Goal: Information Seeking & Learning: Learn about a topic

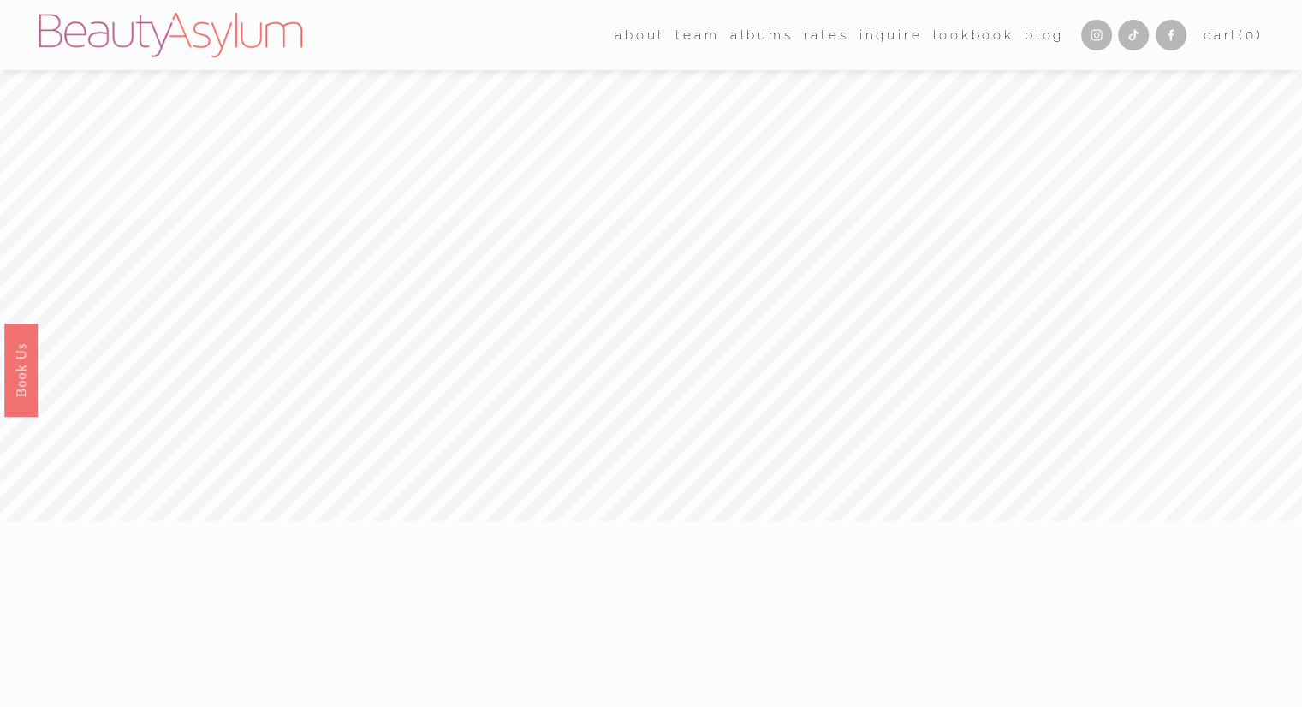
click at [752, 41] on link "albums" at bounding box center [761, 35] width 63 height 26
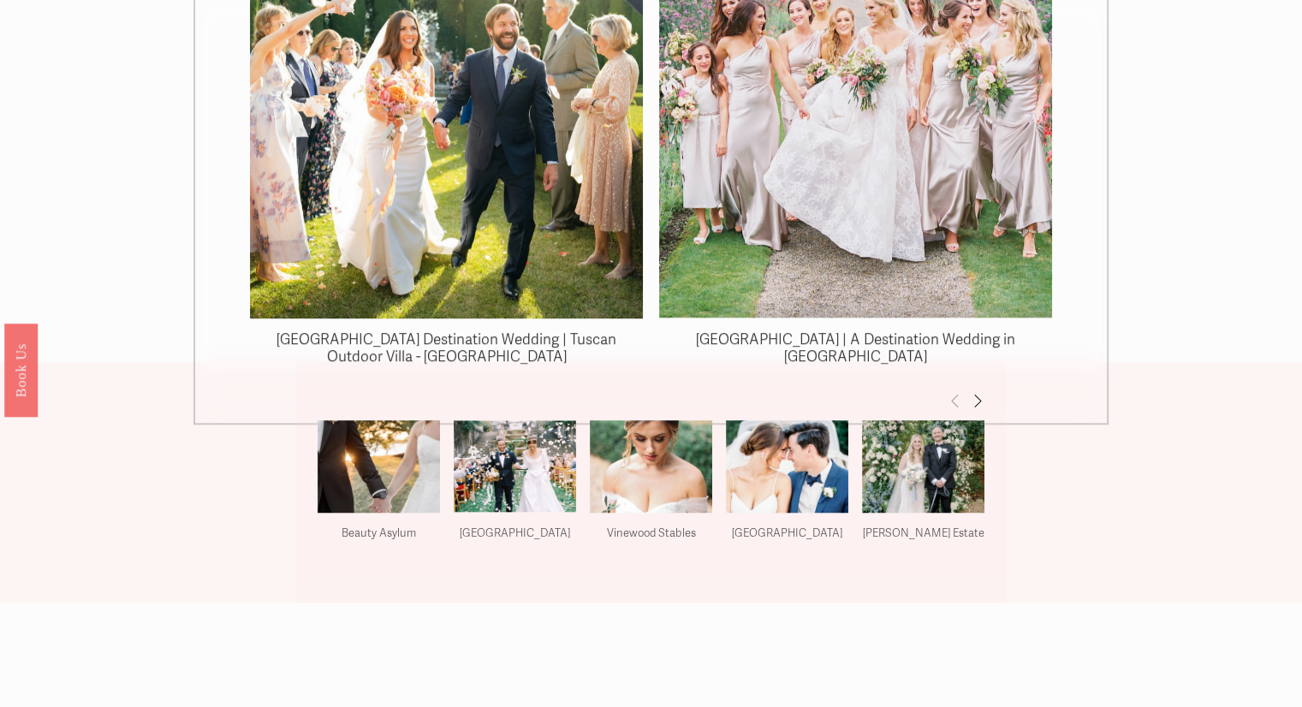
scroll to position [1797, 0]
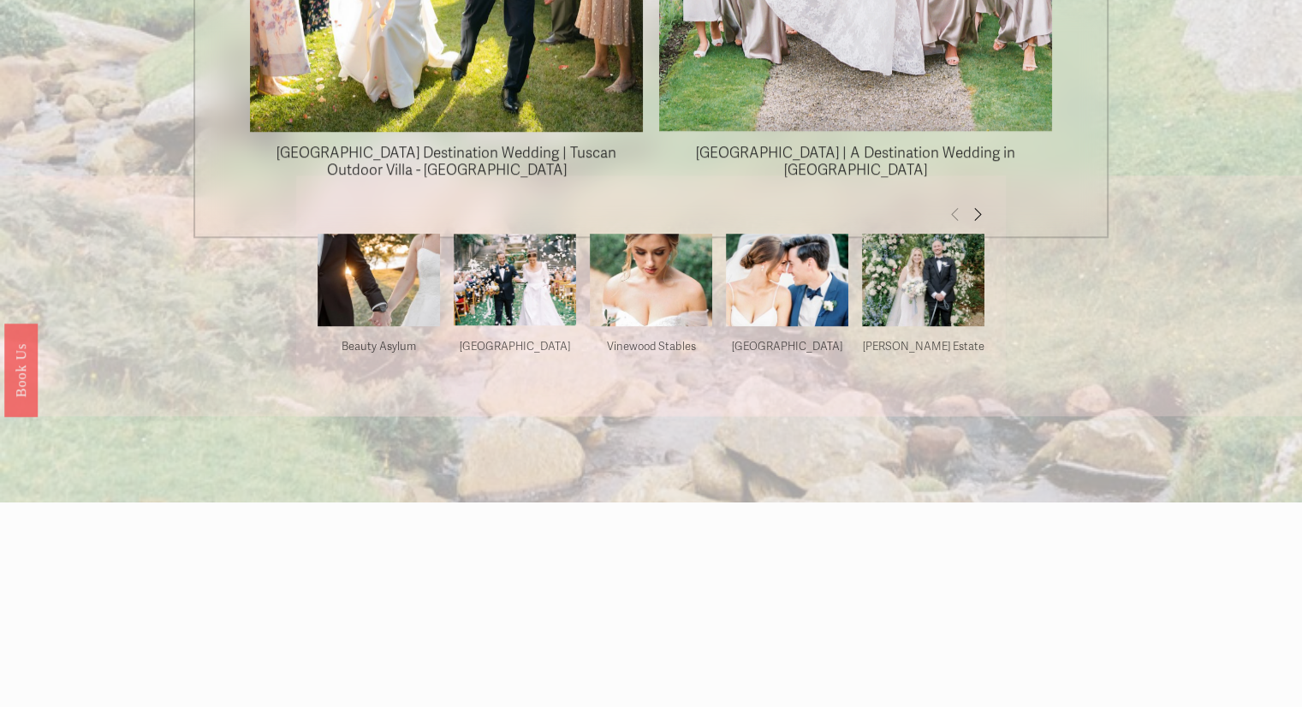
click at [981, 212] on span "Next" at bounding box center [978, 213] width 14 height 15
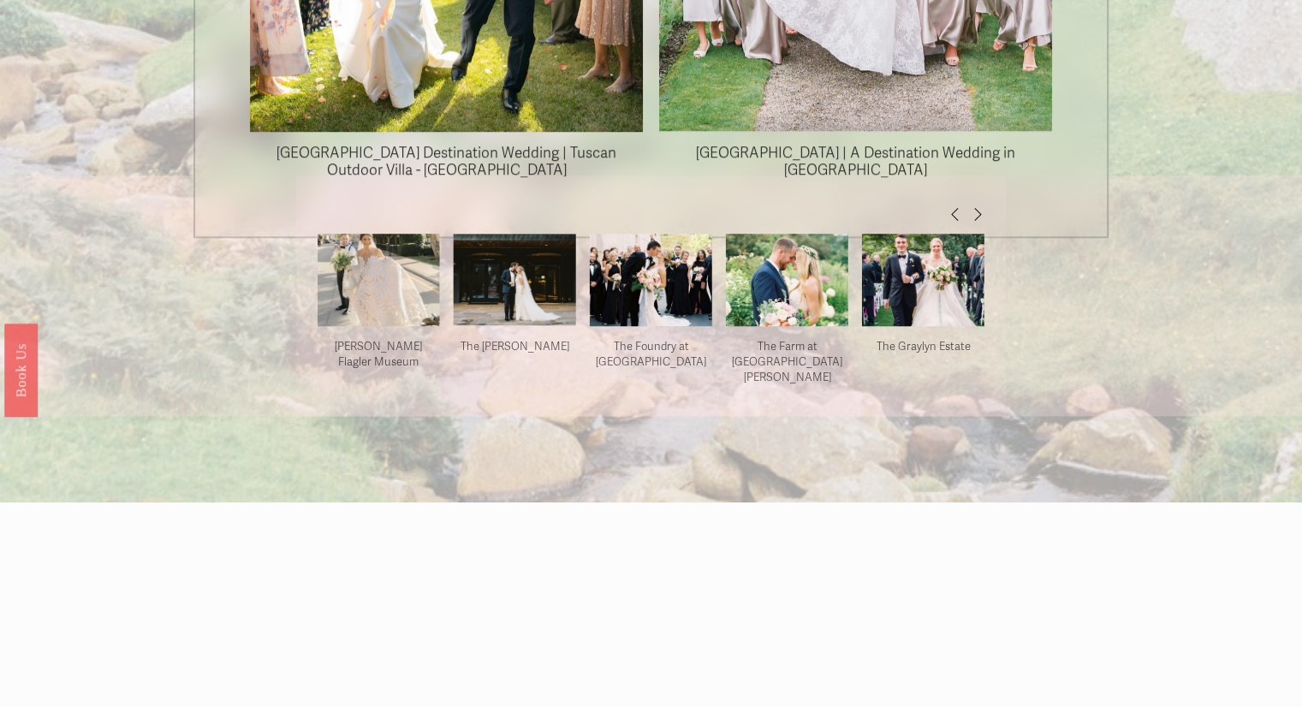
click at [981, 212] on span "Next" at bounding box center [978, 213] width 14 height 15
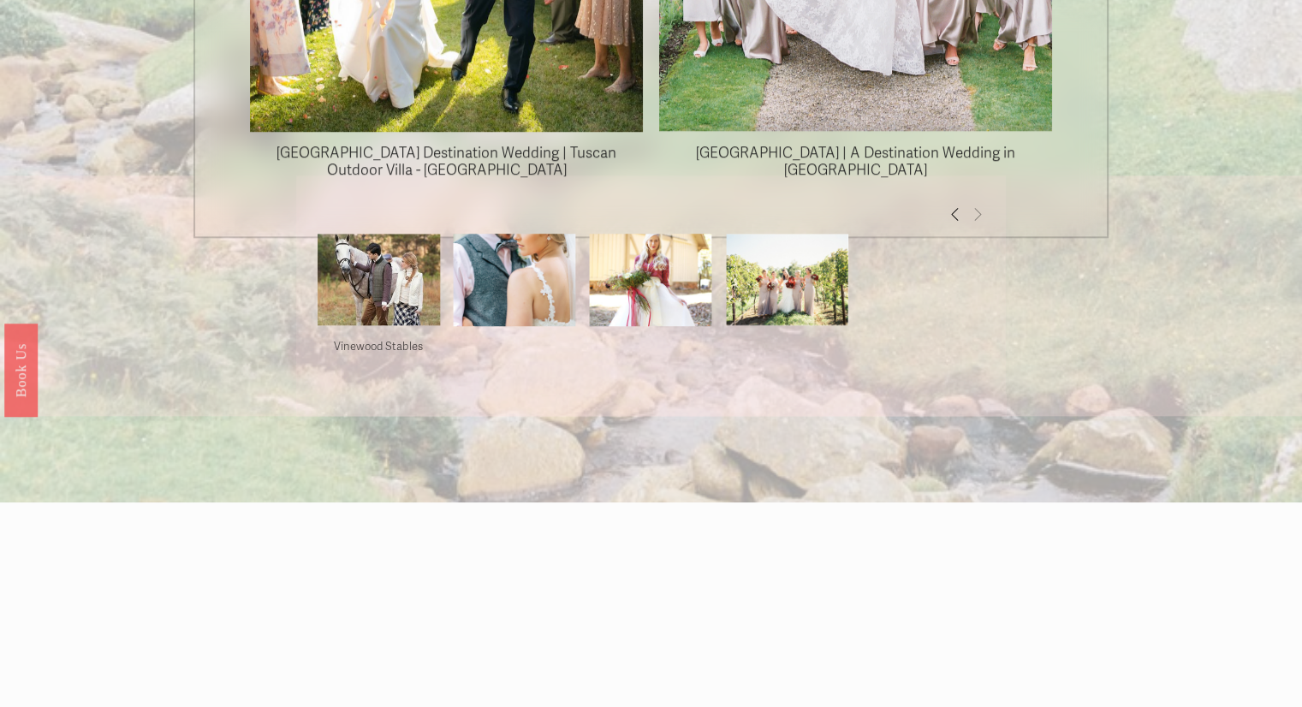
click at [981, 212] on span "Next" at bounding box center [978, 213] width 14 height 15
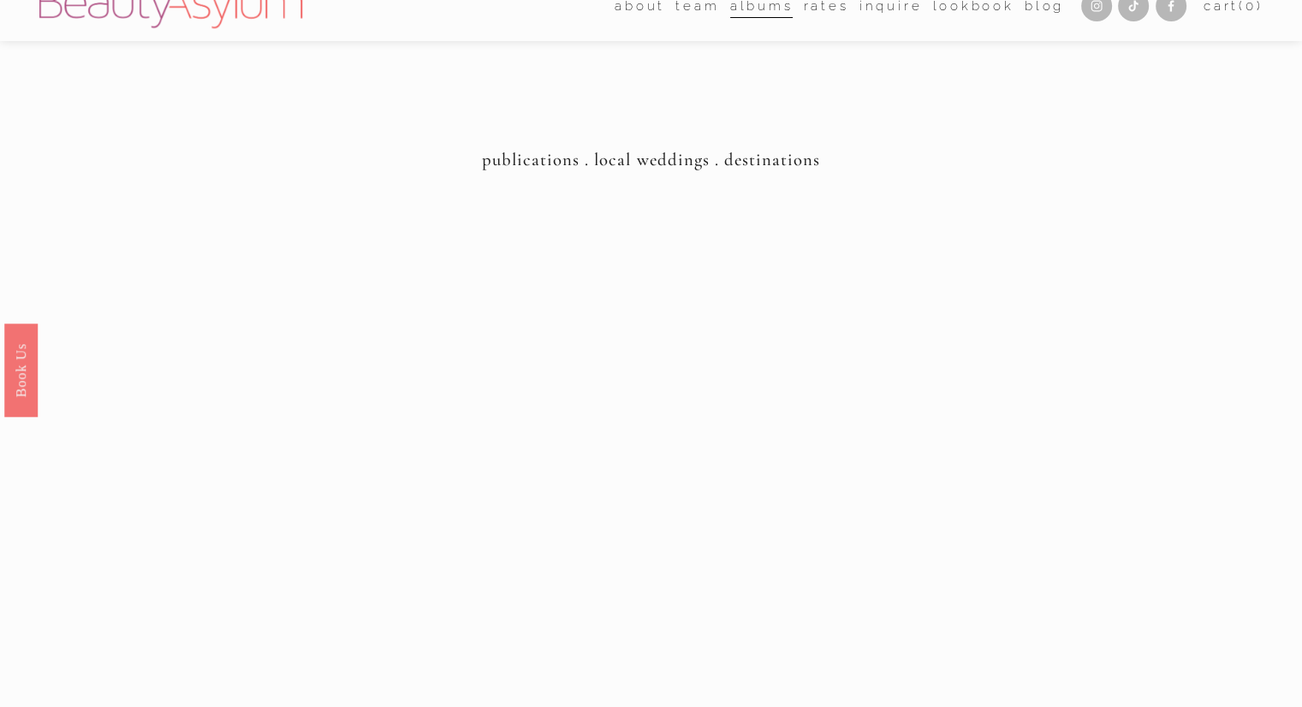
scroll to position [0, 0]
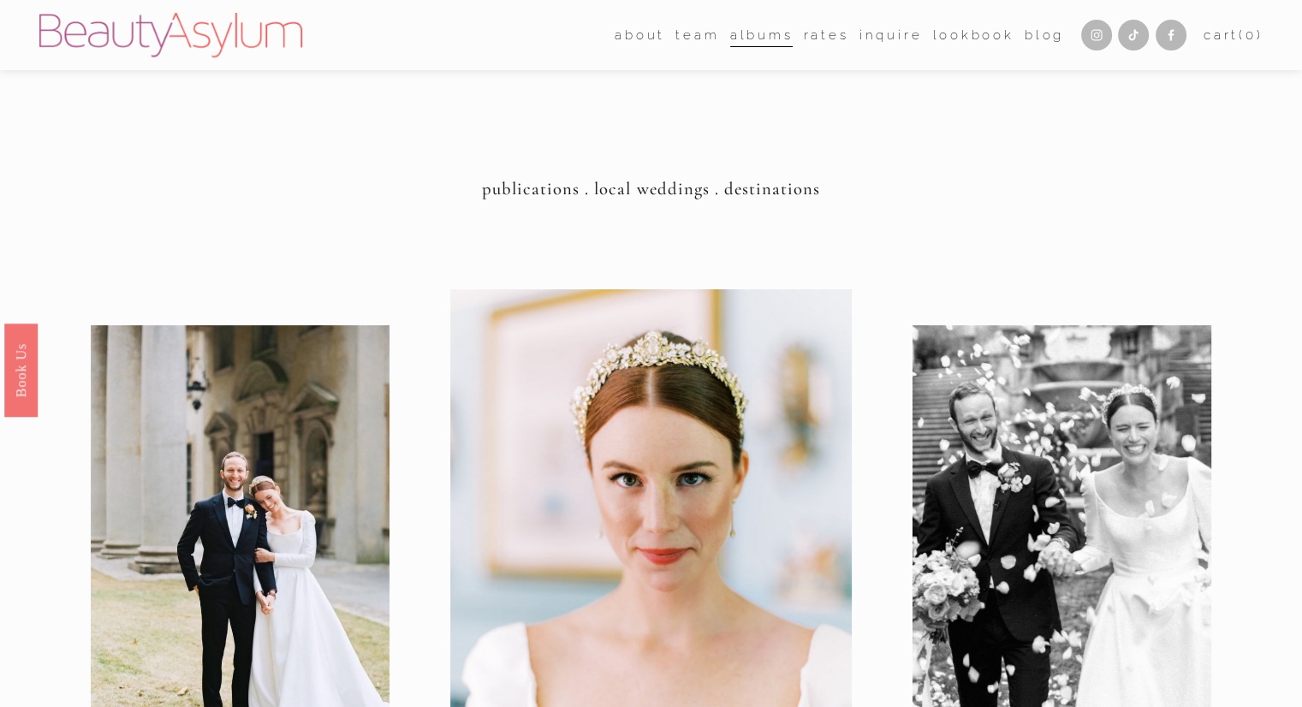
click at [829, 39] on link "Rates" at bounding box center [826, 35] width 45 height 26
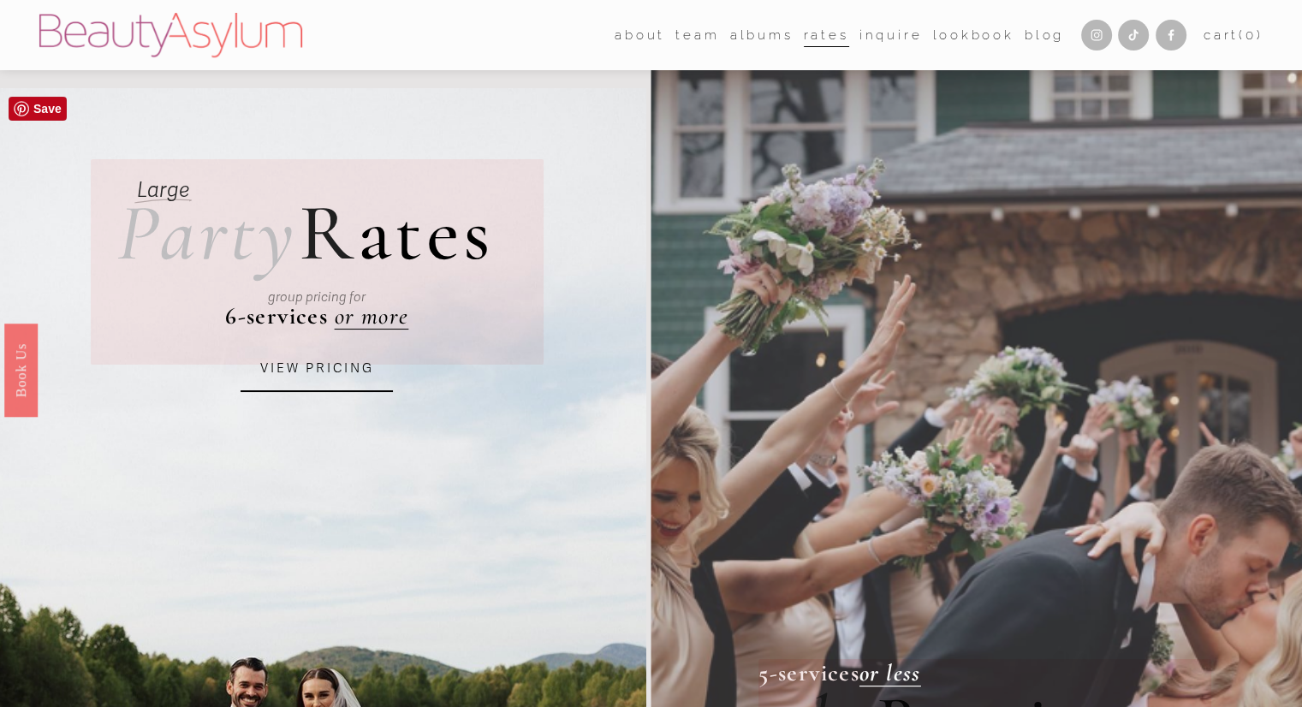
click at [314, 376] on link "VIEW PRICING" at bounding box center [317, 369] width 152 height 46
click at [932, 32] on link "Lookbook" at bounding box center [972, 35] width 81 height 26
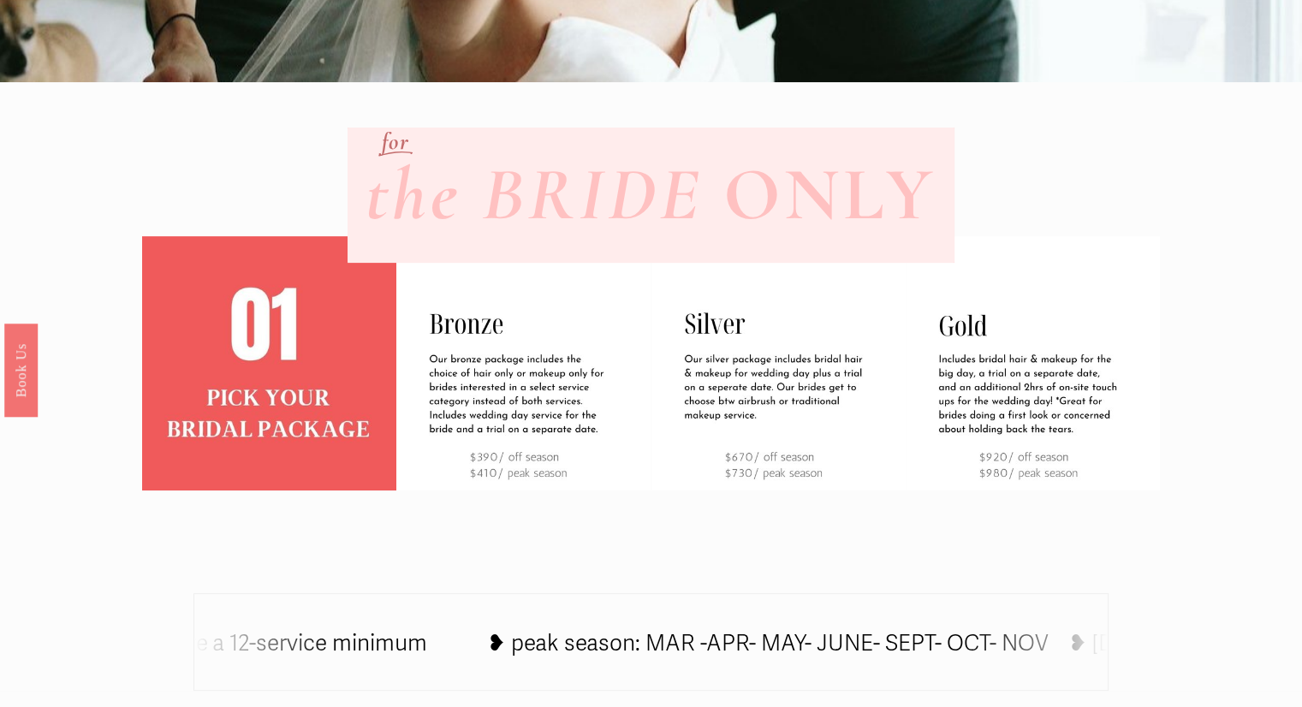
scroll to position [514, 0]
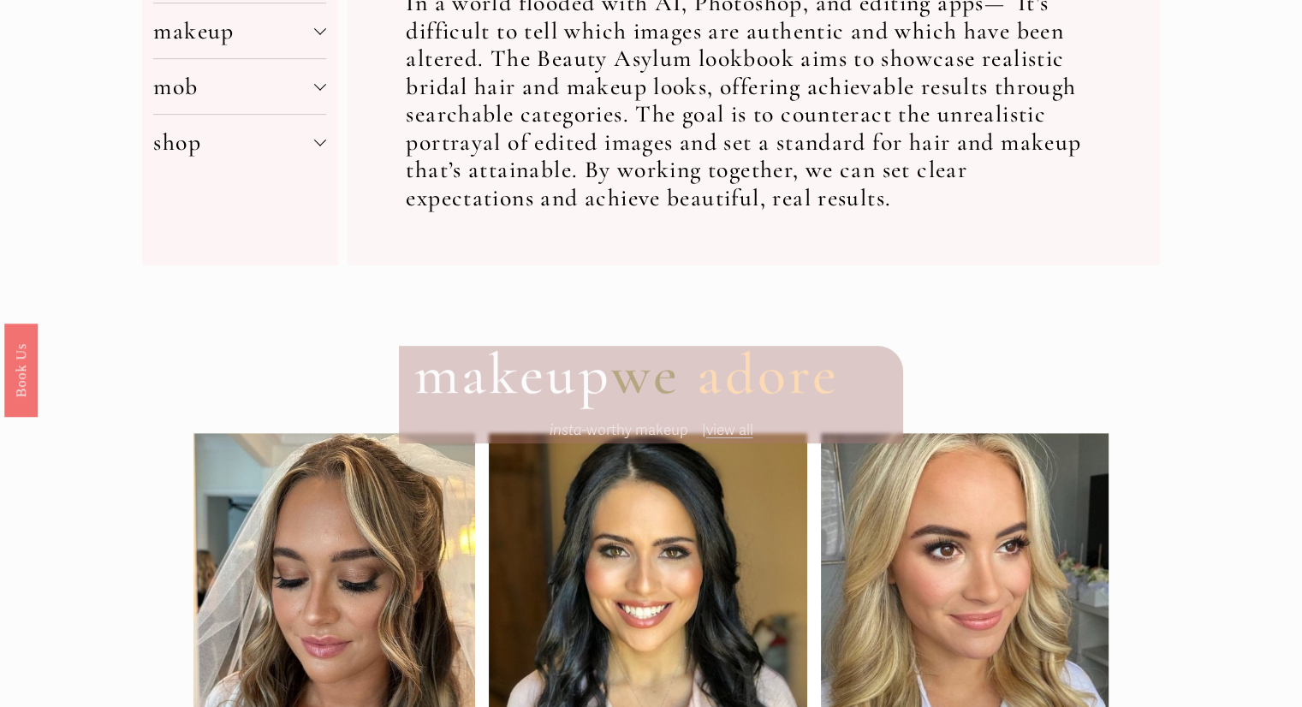
scroll to position [428, 0]
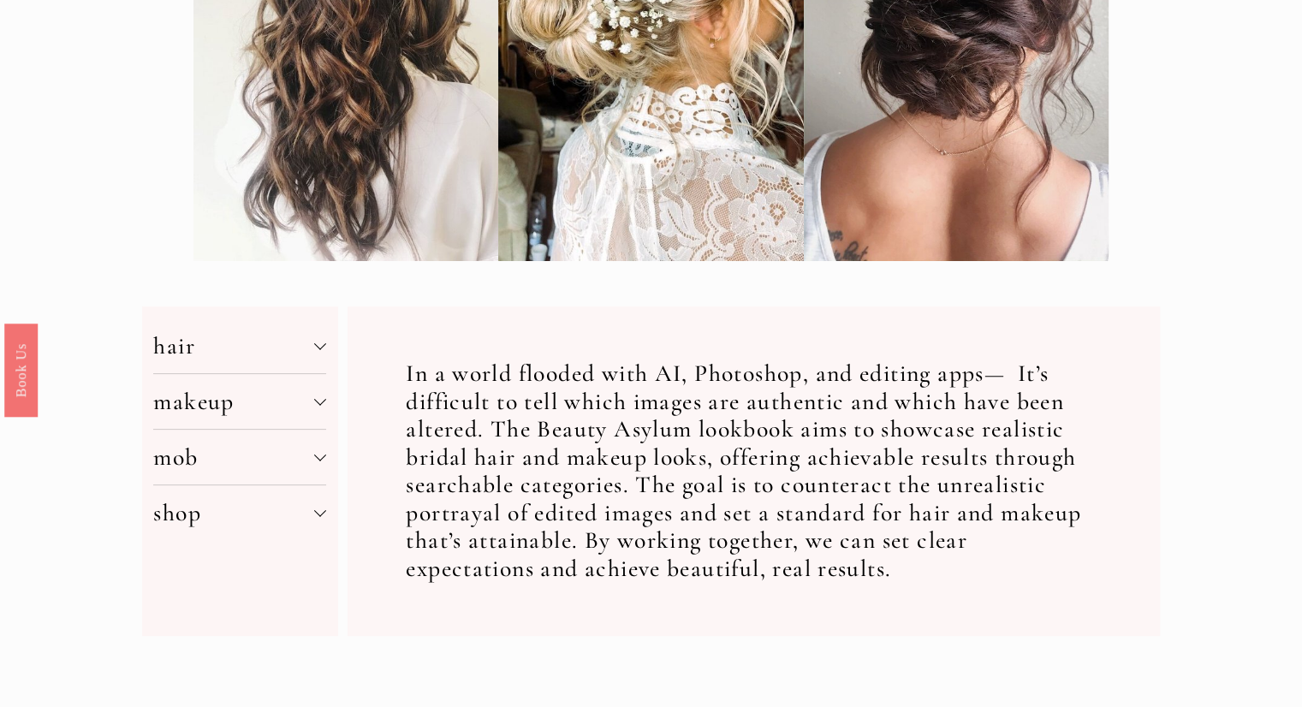
click at [328, 347] on div "hair color density length style theme makeup application skintone style mob mak…" at bounding box center [240, 471] width 196 height 330
click at [320, 352] on div at bounding box center [320, 346] width 12 height 12
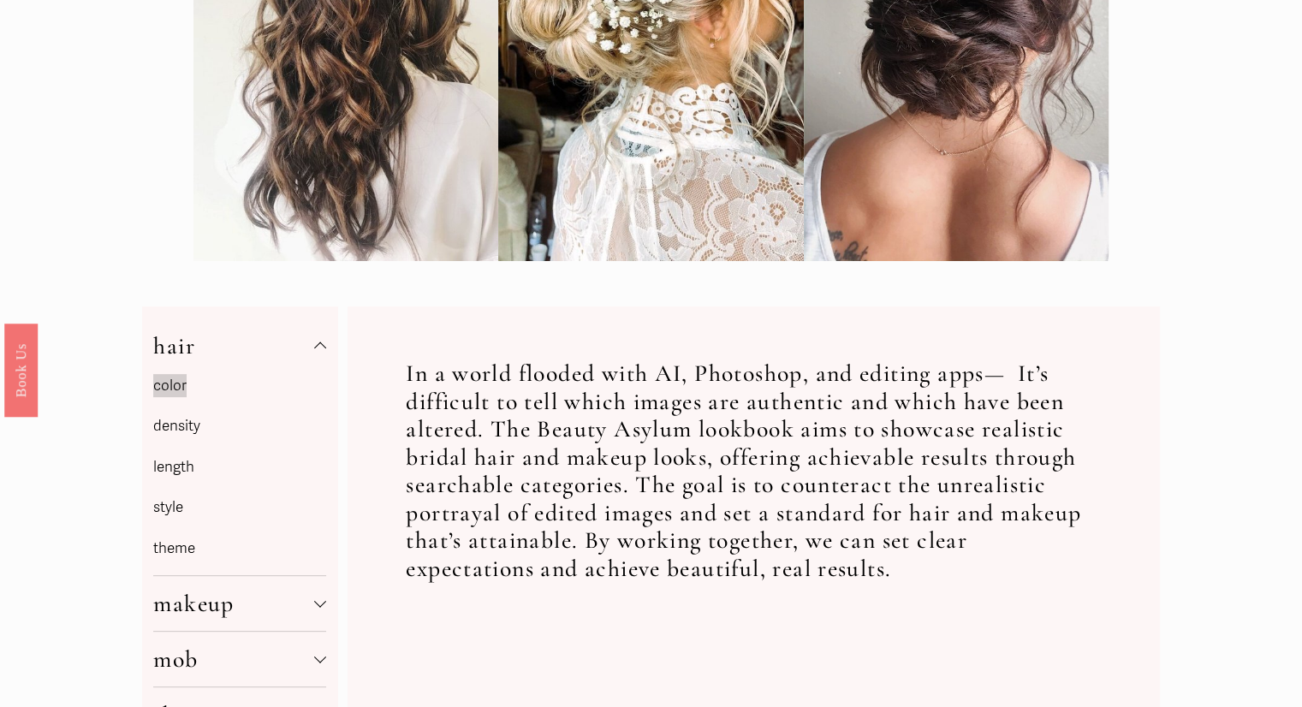
click at [320, 354] on div at bounding box center [320, 348] width 12 height 12
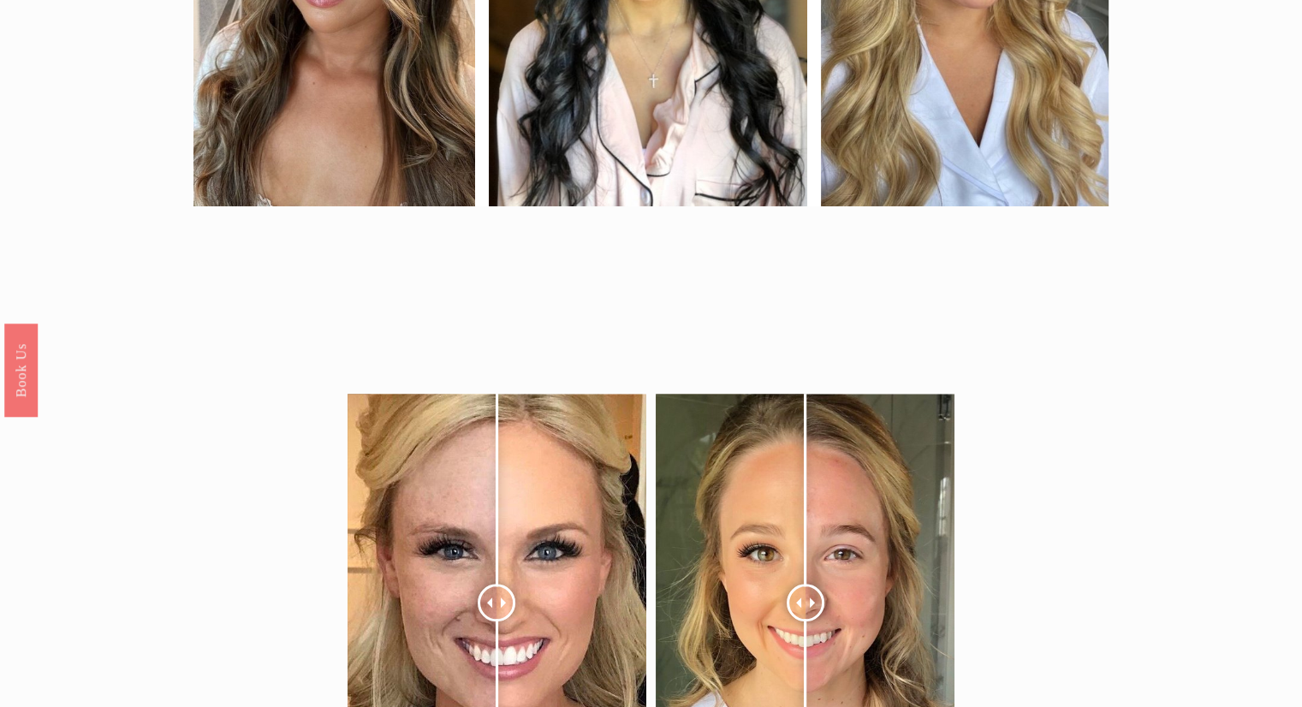
scroll to position [1626, 0]
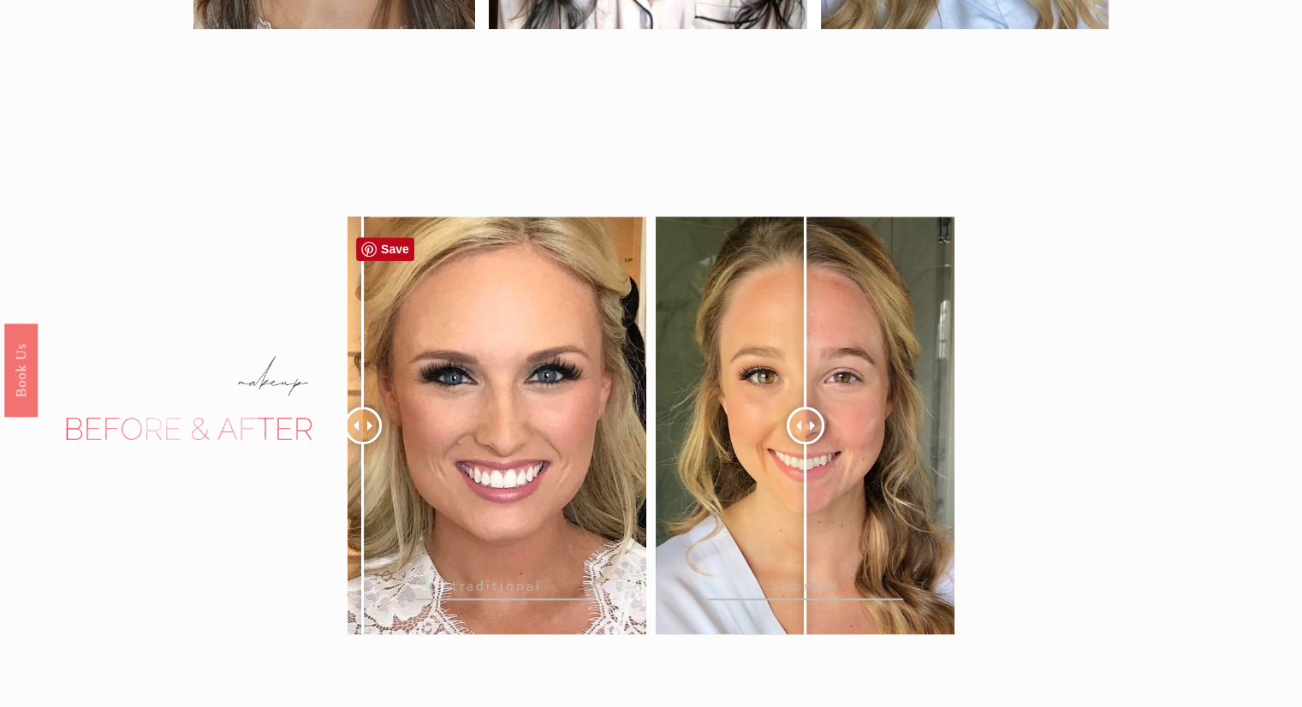
drag, startPoint x: 500, startPoint y: 443, endPoint x: 363, endPoint y: 470, distance: 139.7
click at [363, 444] on div at bounding box center [363, 426] width 38 height 38
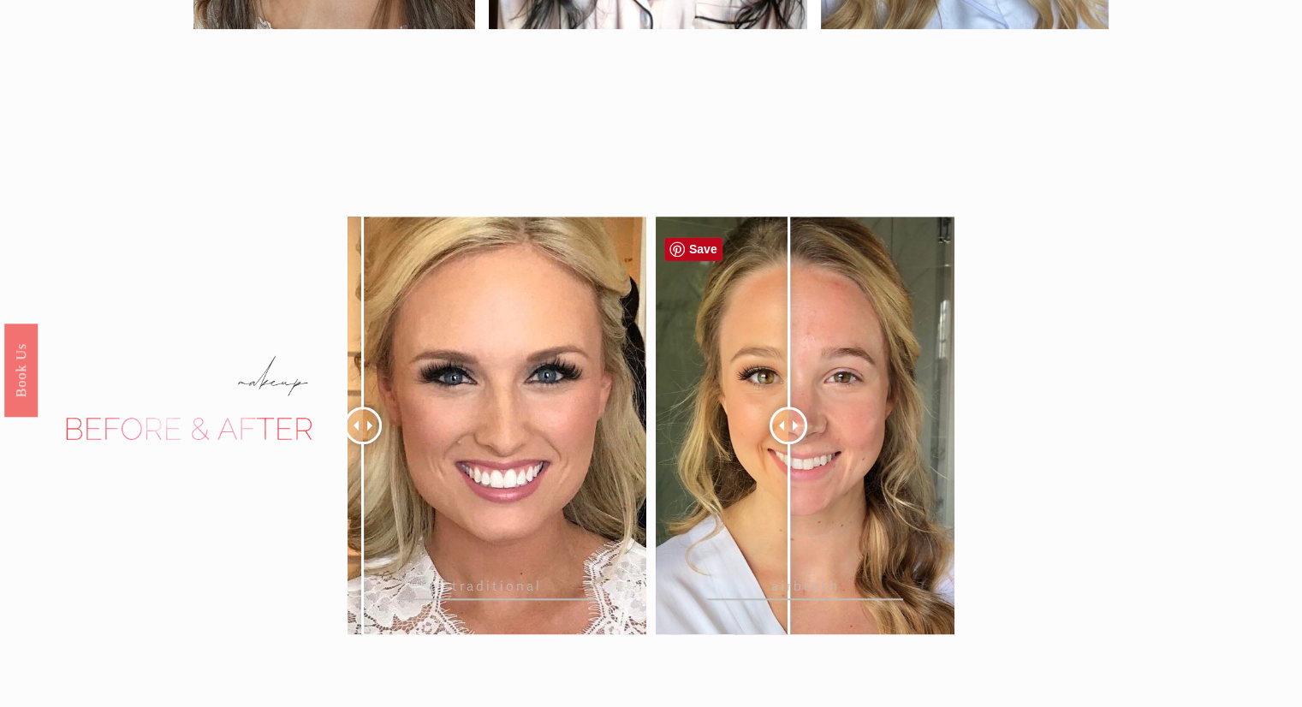
drag, startPoint x: 796, startPoint y: 436, endPoint x: 782, endPoint y: 431, distance: 14.3
click at [787, 432] on div at bounding box center [788, 426] width 38 height 38
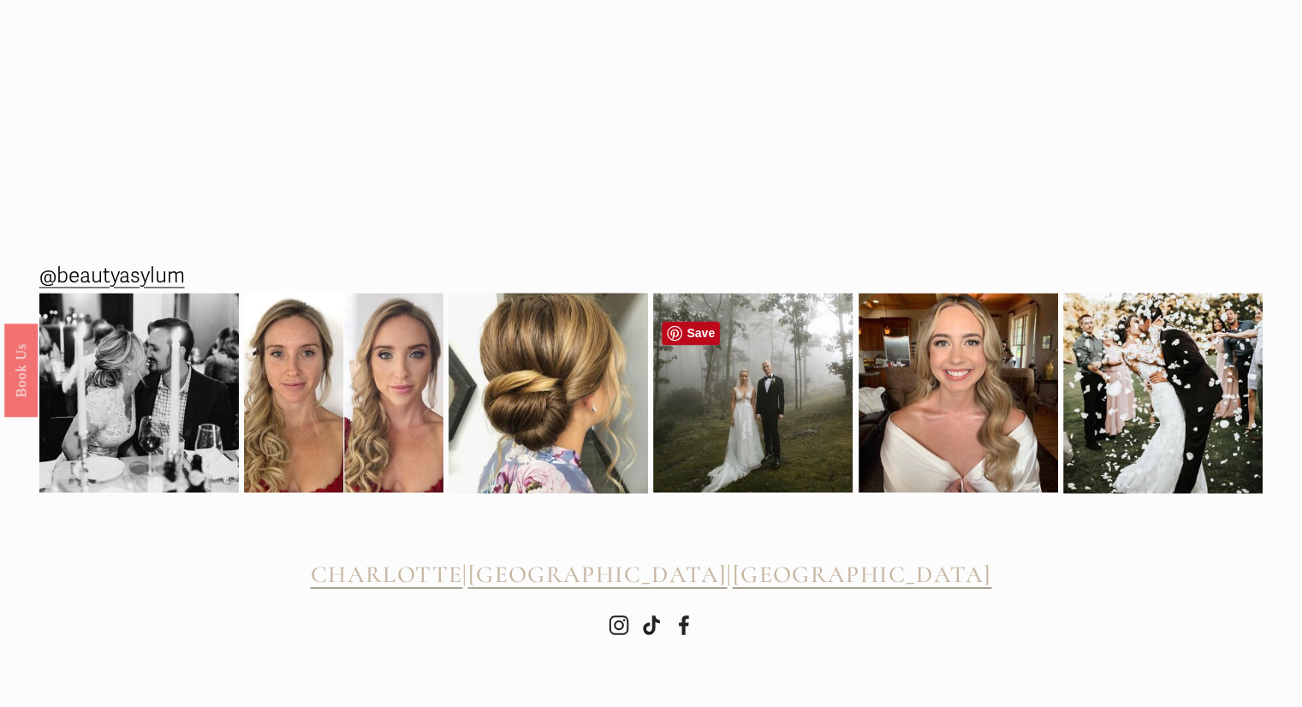
scroll to position [2626, 0]
click at [462, 569] on span "CHARLOTTE" at bounding box center [387, 574] width 152 height 29
